Goal: Book appointment/travel/reservation

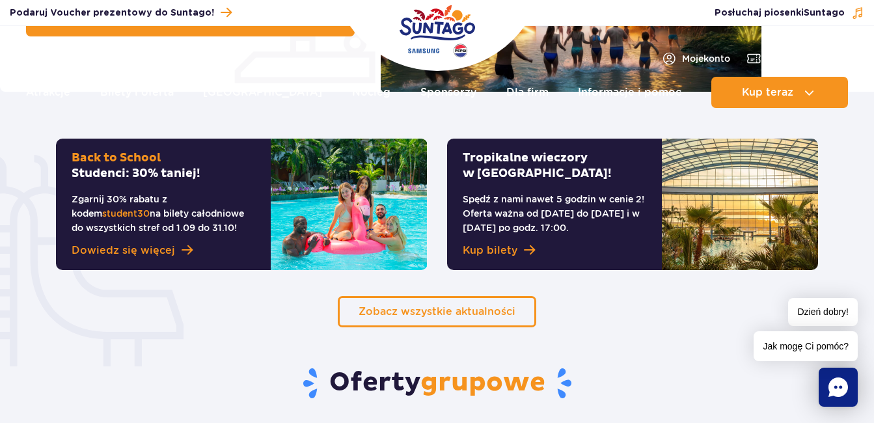
scroll to position [744, 0]
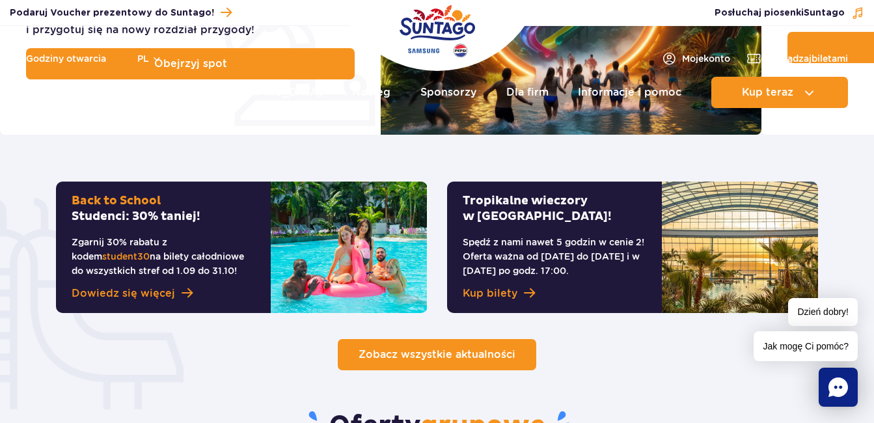
click at [443, 348] on span "Zobacz wszystkie aktualności" at bounding box center [437, 354] width 157 height 12
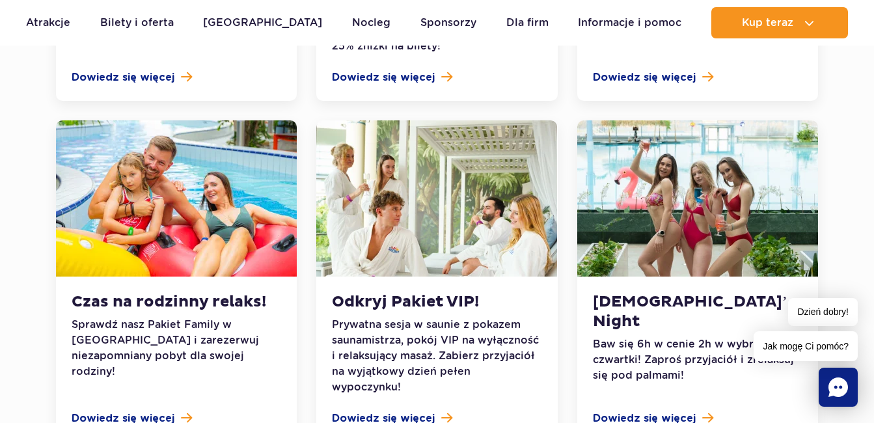
scroll to position [964, 0]
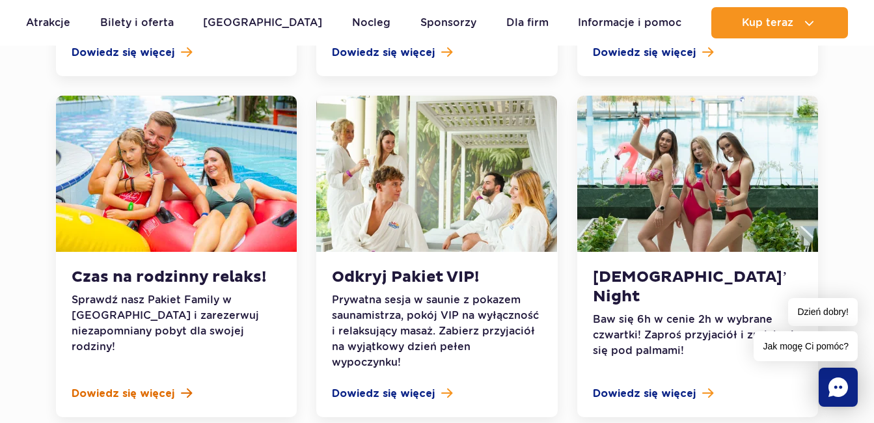
click at [127, 386] on span "Dowiedz się więcej" at bounding box center [123, 394] width 103 height 16
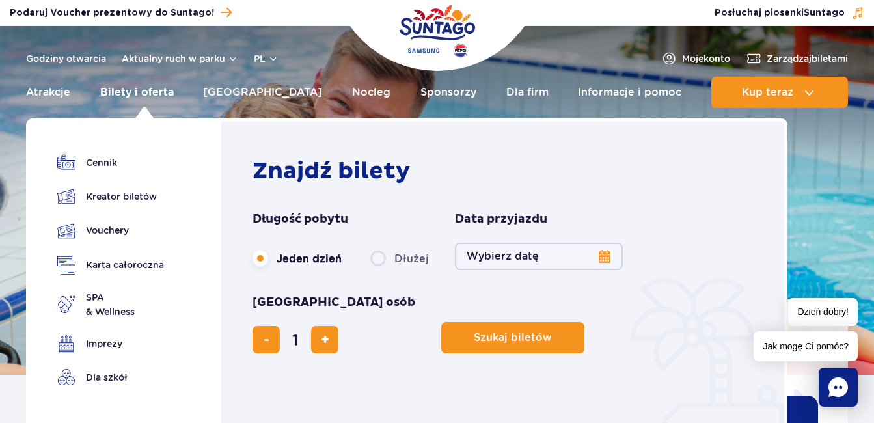
click at [137, 89] on link "Bilety i oferta" at bounding box center [137, 92] width 74 height 31
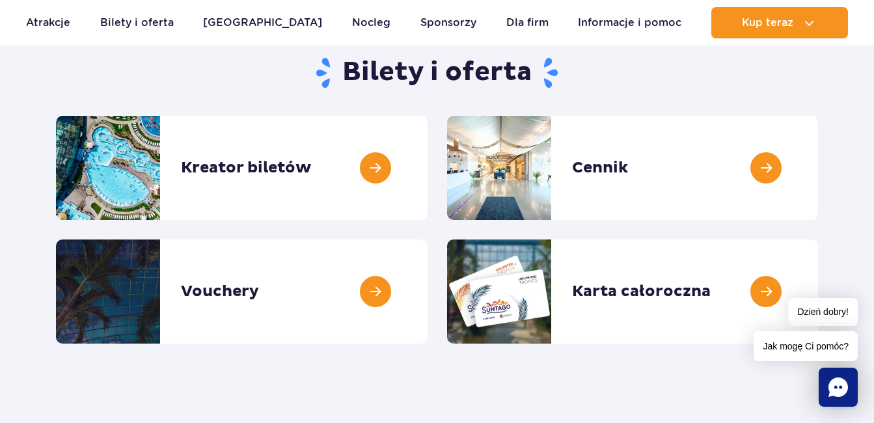
scroll to position [181, 0]
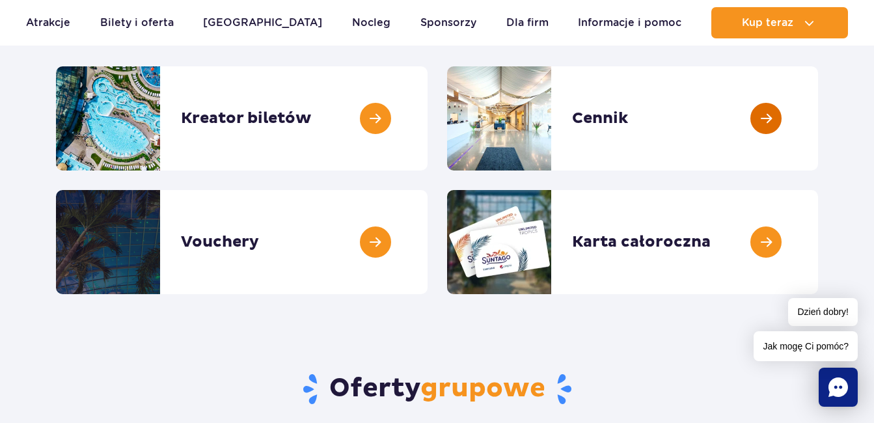
click at [818, 118] on link at bounding box center [818, 118] width 0 height 104
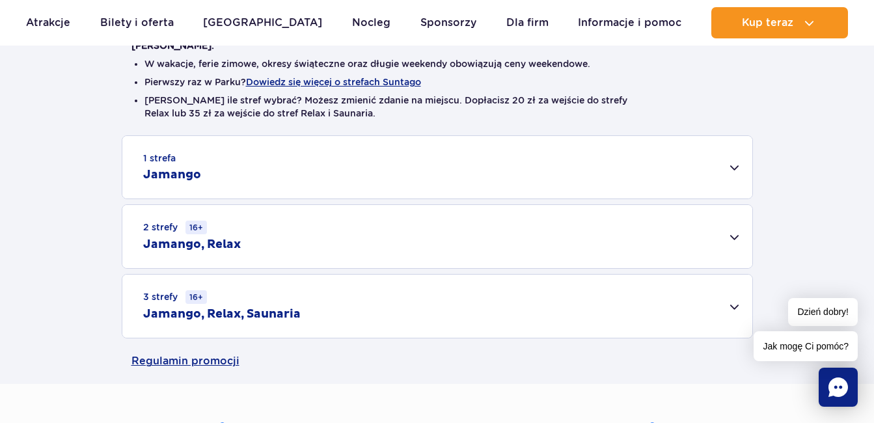
scroll to position [355, 0]
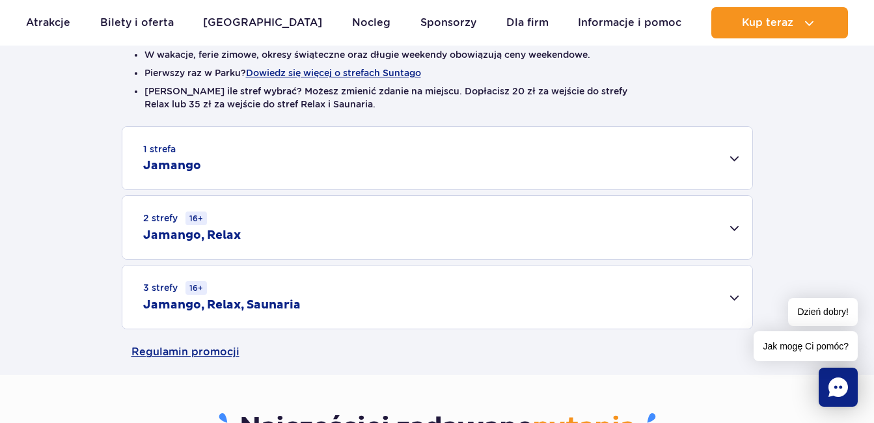
click at [734, 232] on div "2 strefy 16+ Jamango, Relax" at bounding box center [437, 227] width 630 height 63
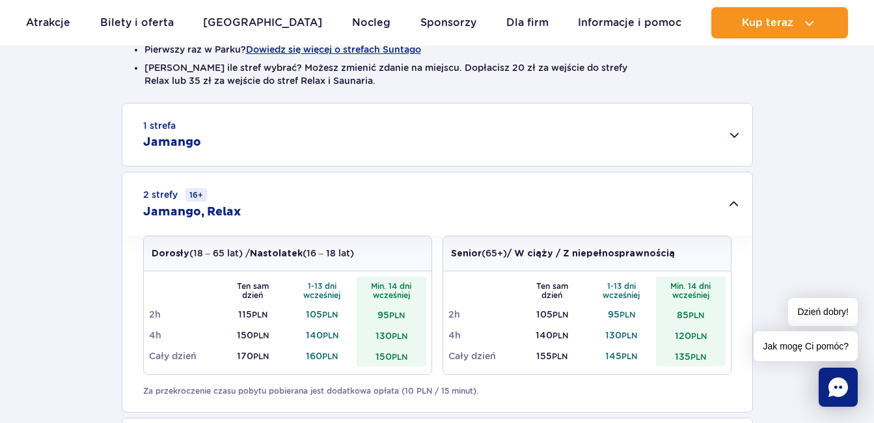
scroll to position [374, 0]
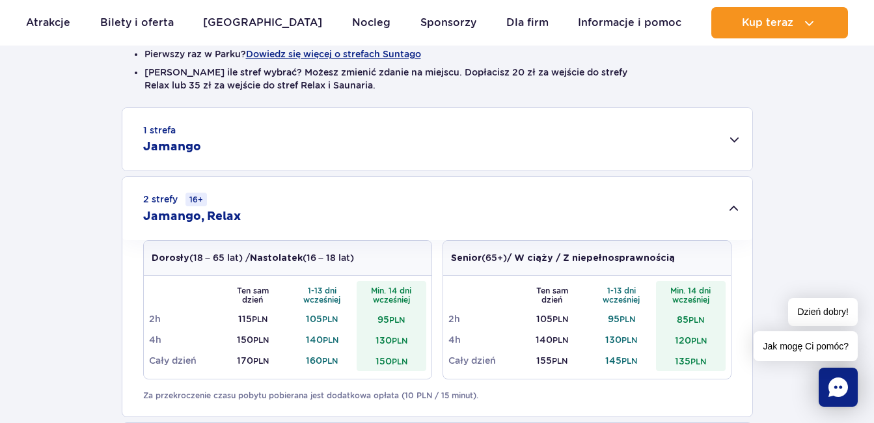
click at [734, 139] on div "1 strefa Jamango" at bounding box center [437, 139] width 630 height 63
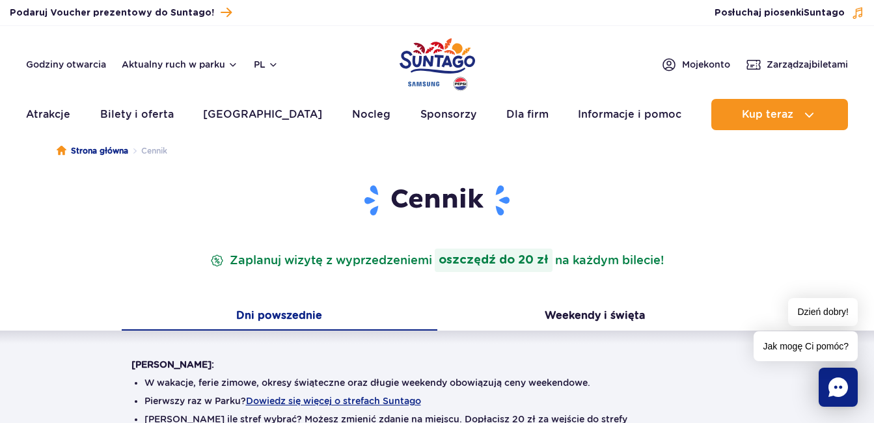
scroll to position [0, 0]
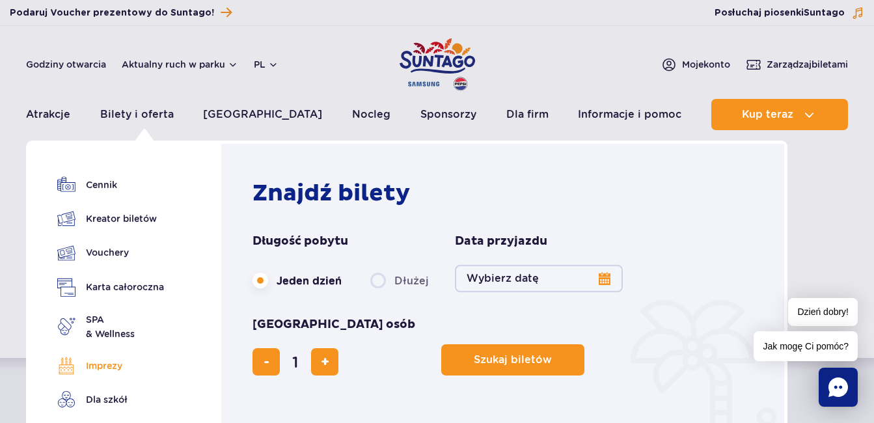
click at [112, 367] on link "Imprezy" at bounding box center [110, 366] width 107 height 18
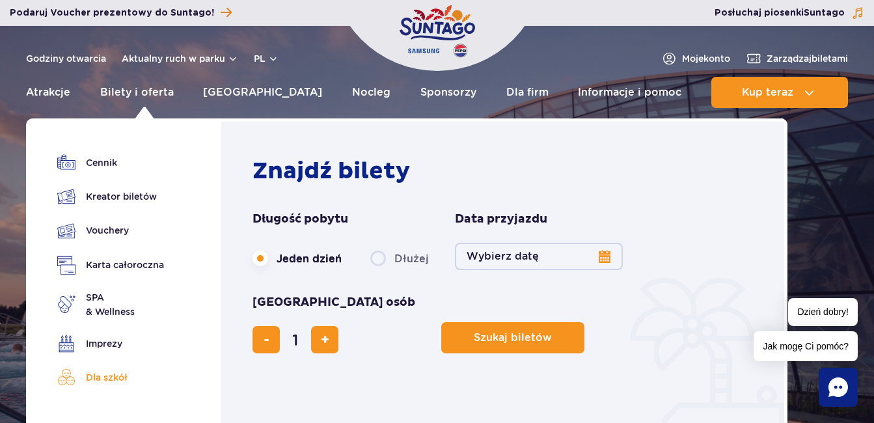
click at [114, 378] on link "Dla szkół" at bounding box center [110, 378] width 107 height 18
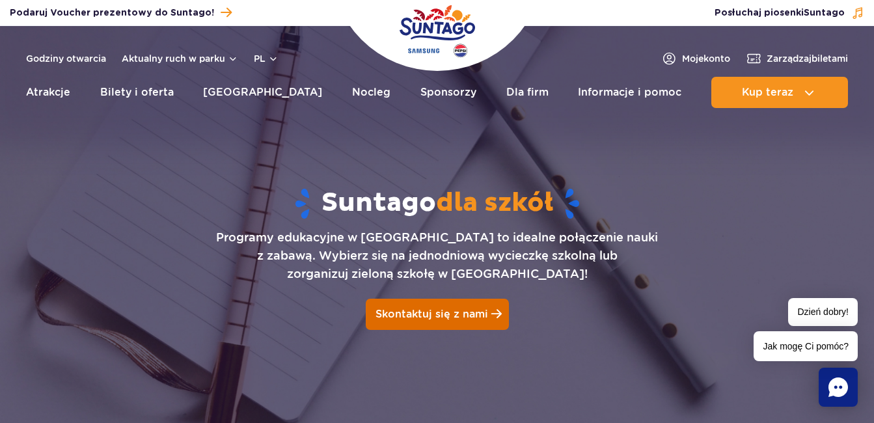
click at [430, 314] on span "Skontaktuj się z nami" at bounding box center [432, 314] width 113 height 12
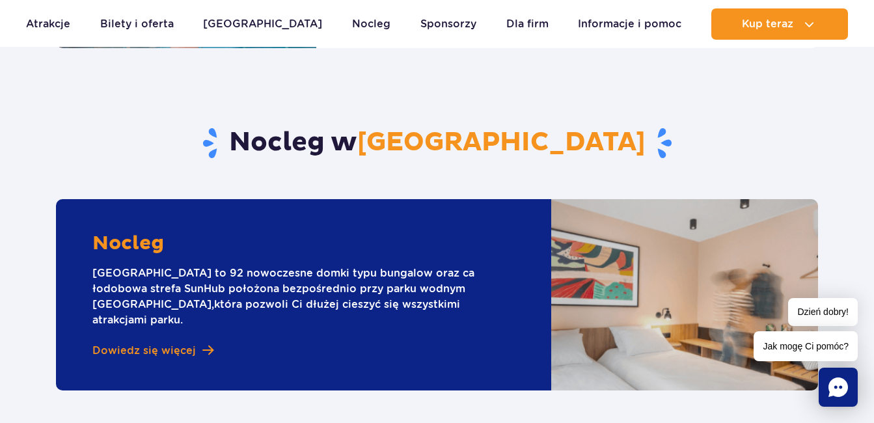
scroll to position [1299, 0]
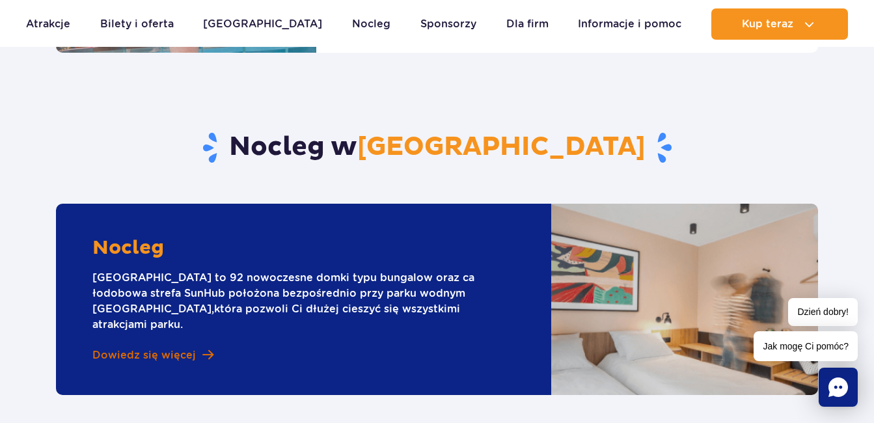
click at [179, 348] on span "Dowiedz się więcej" at bounding box center [144, 355] width 104 height 14
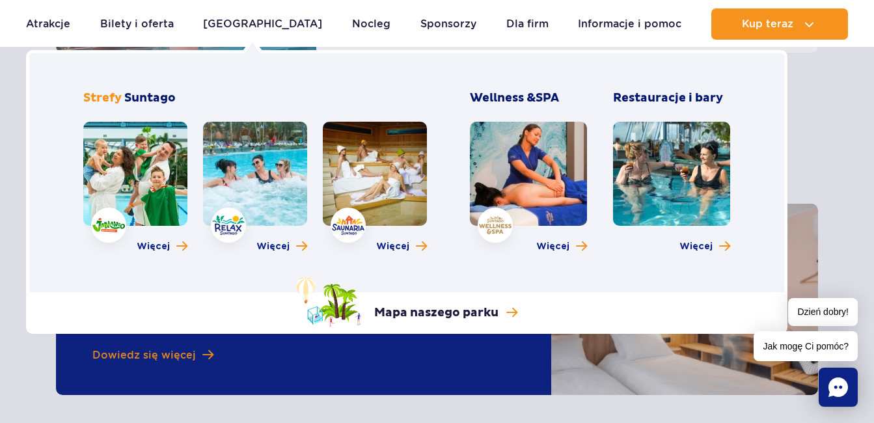
click at [379, 186] on link at bounding box center [375, 174] width 104 height 104
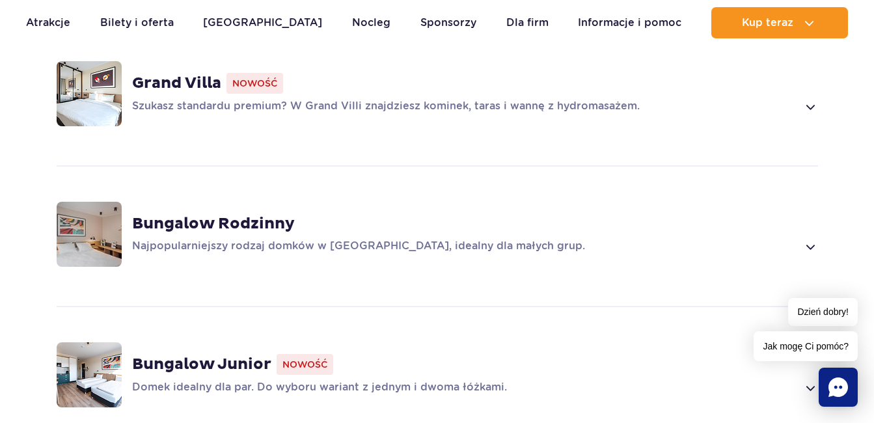
scroll to position [976, 0]
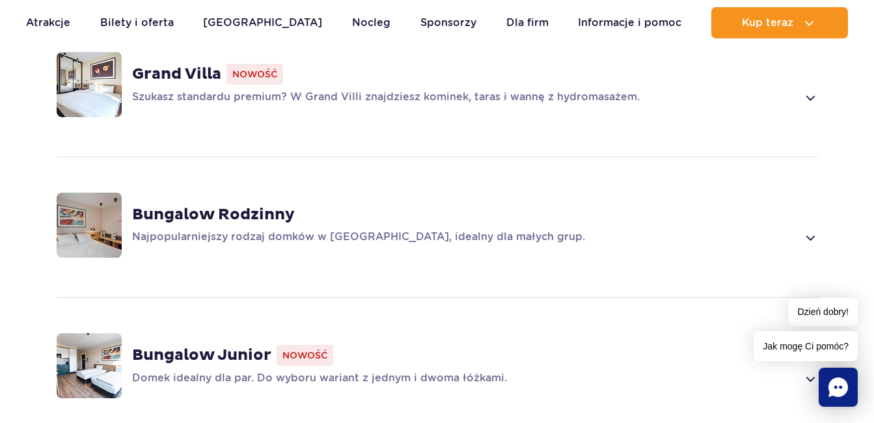
click at [245, 205] on strong "Bungalow Rodzinny" at bounding box center [213, 215] width 163 height 20
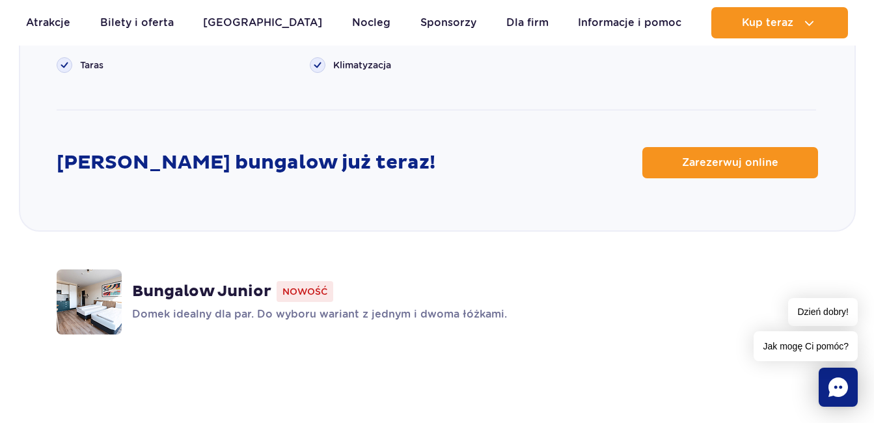
scroll to position [1785, 0]
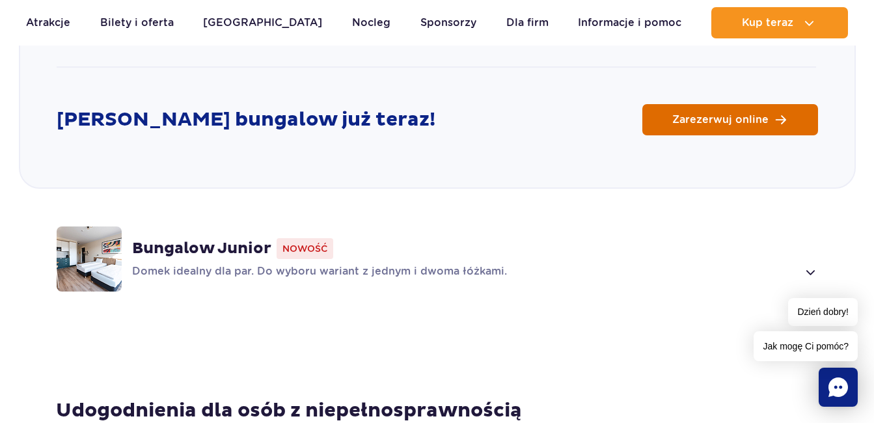
click at [736, 115] on span "Zarezerwuj online" at bounding box center [721, 120] width 96 height 10
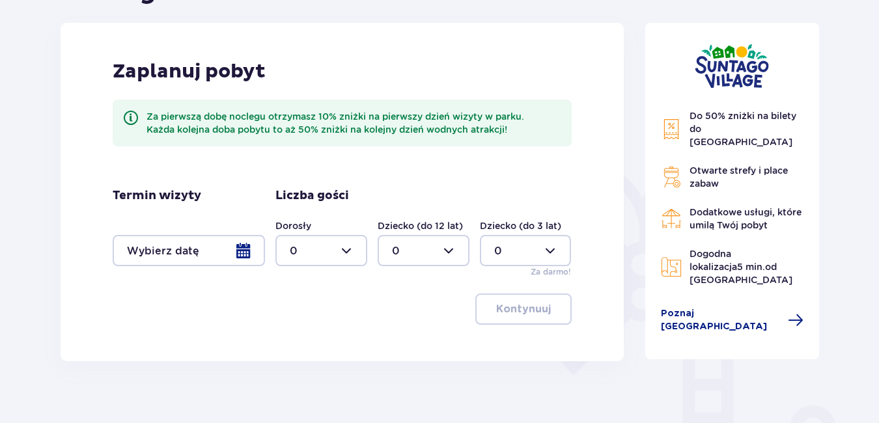
scroll to position [162, 0]
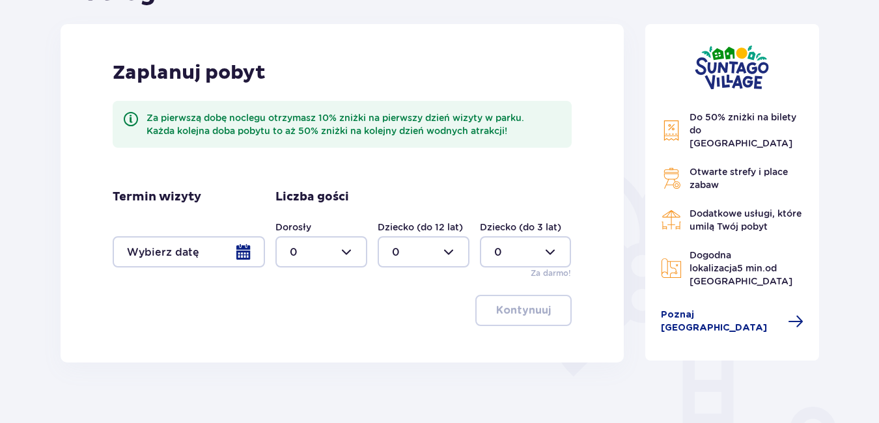
click at [243, 254] on div at bounding box center [189, 251] width 152 height 31
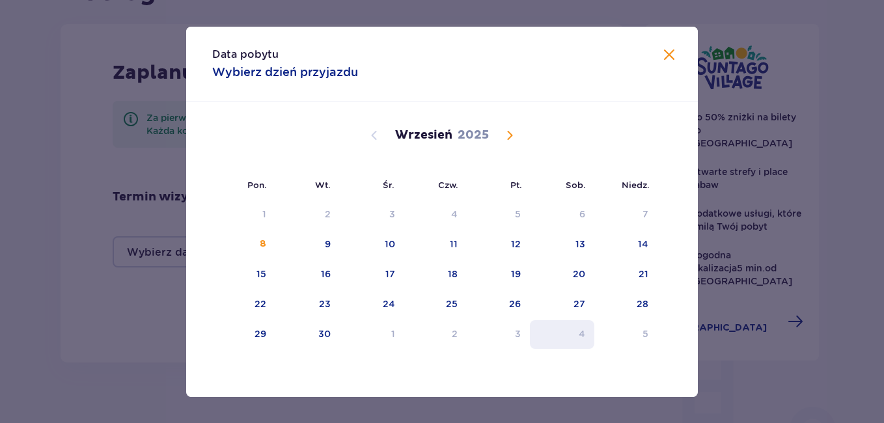
click at [581, 337] on div "4" at bounding box center [582, 333] width 7 height 13
click at [641, 340] on div "5" at bounding box center [625, 334] width 63 height 29
type input "[DATE] - [DATE]"
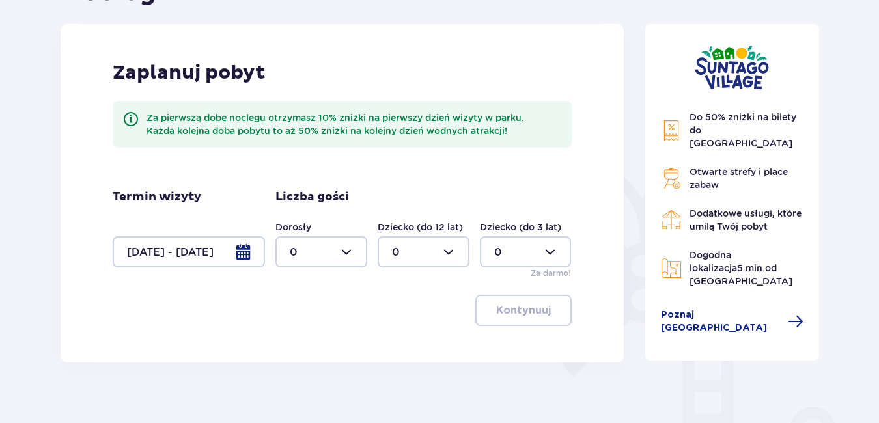
click at [346, 255] on div at bounding box center [321, 251] width 92 height 31
click at [296, 344] on div "2" at bounding box center [321, 346] width 63 height 14
type input "2"
click at [449, 253] on div at bounding box center [424, 251] width 92 height 31
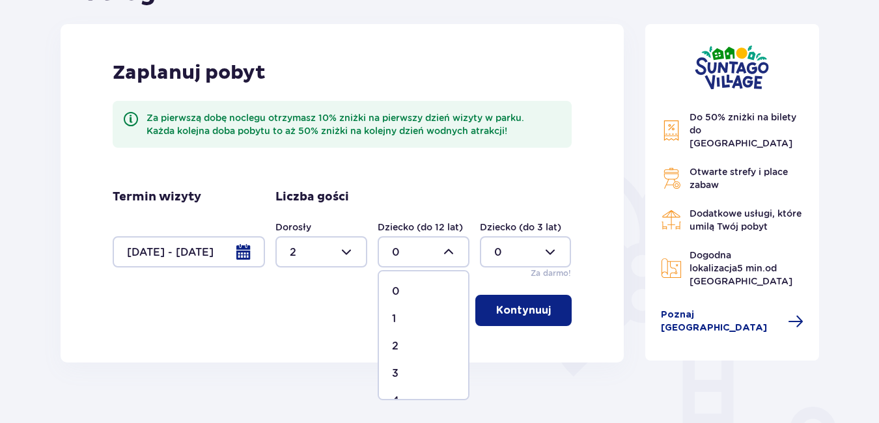
click at [397, 319] on div "1" at bounding box center [423, 319] width 63 height 14
type input "1"
click at [535, 314] on p "Kontynuuj" at bounding box center [523, 310] width 55 height 14
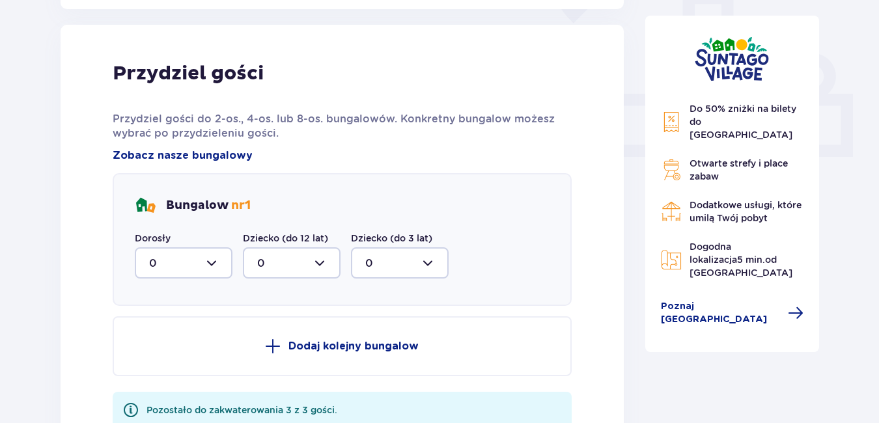
scroll to position [525, 0]
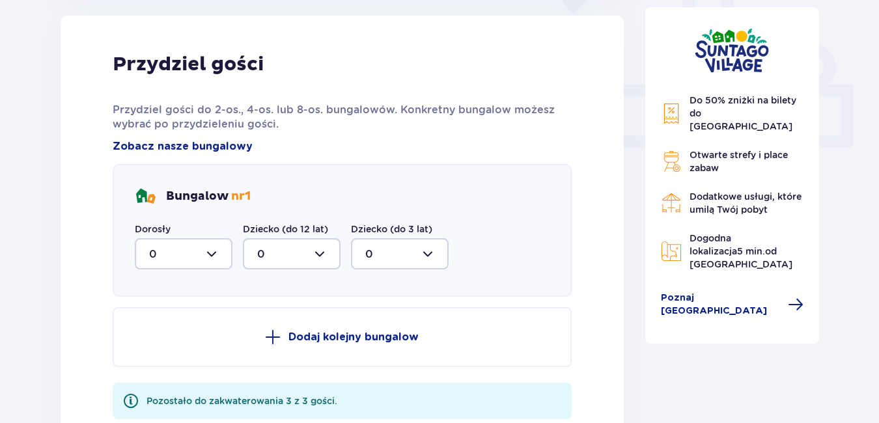
click at [215, 255] on div at bounding box center [184, 253] width 98 height 31
click at [154, 347] on p "2" at bounding box center [152, 348] width 7 height 14
type input "2"
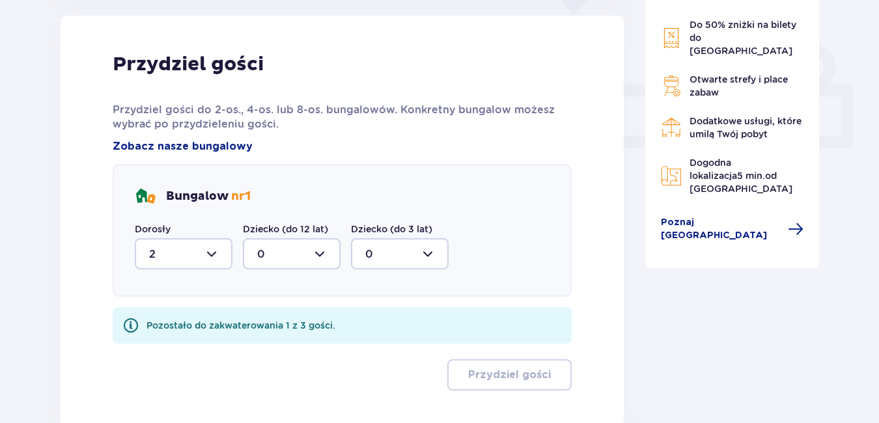
click at [322, 255] on div at bounding box center [292, 253] width 98 height 31
click at [260, 320] on p "1" at bounding box center [259, 321] width 4 height 14
type input "1"
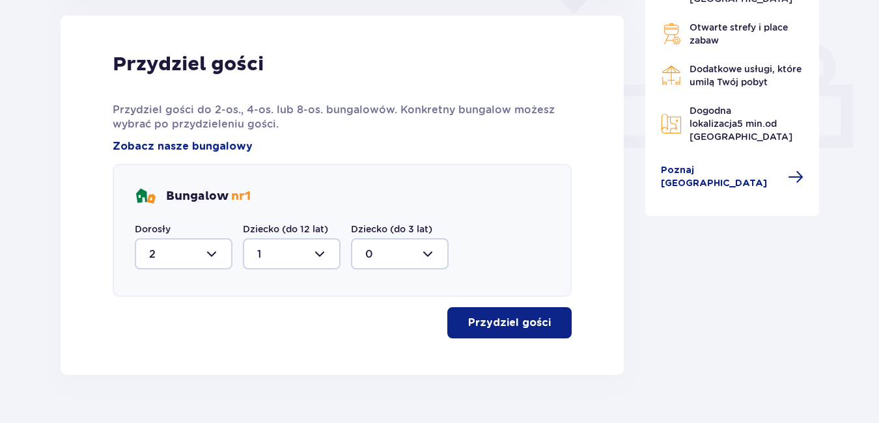
click at [496, 327] on p "Przydziel gości" at bounding box center [509, 323] width 83 height 14
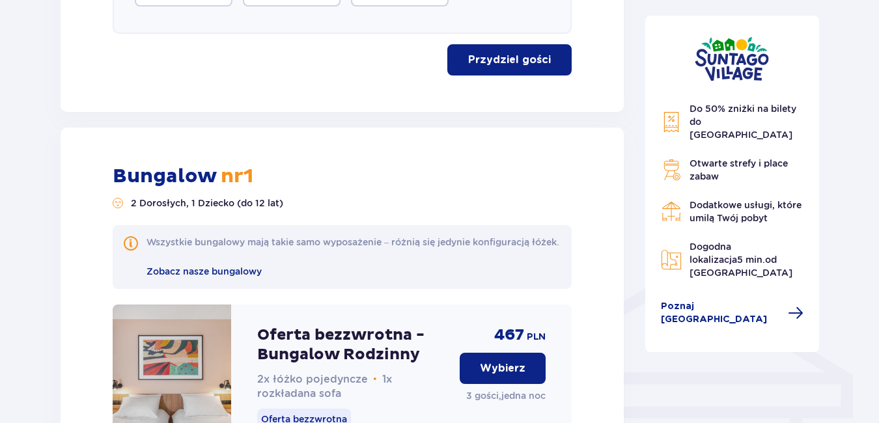
scroll to position [612, 0]
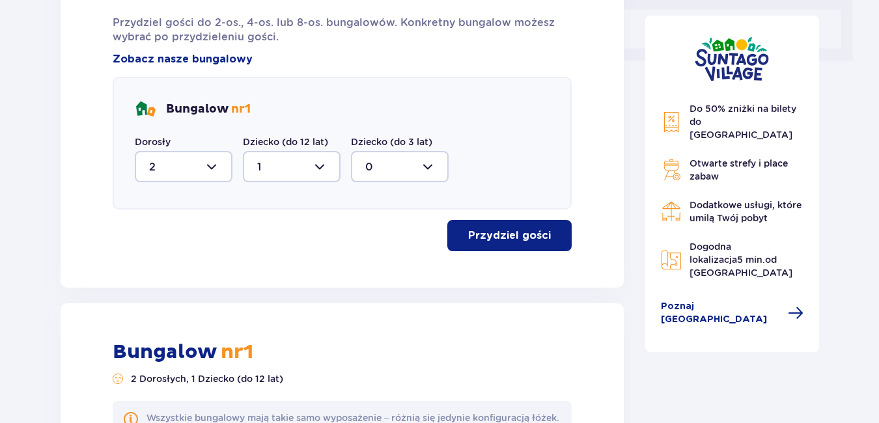
click at [211, 168] on div at bounding box center [184, 166] width 98 height 31
